Goal: Find specific page/section: Find specific page/section

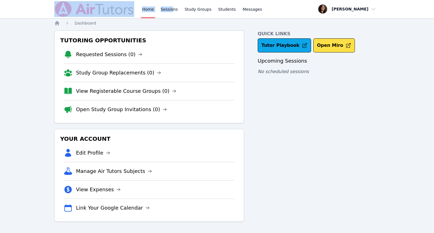
click at [171, 10] on link "Sessions" at bounding box center [170, 9] width 20 height 18
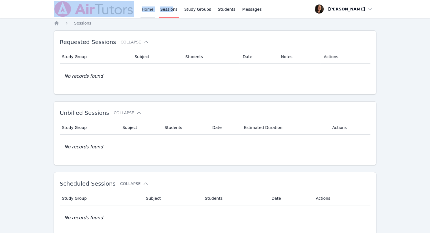
click at [150, 10] on link "Home" at bounding box center [147, 9] width 14 height 18
